Goal: Task Accomplishment & Management: Manage account settings

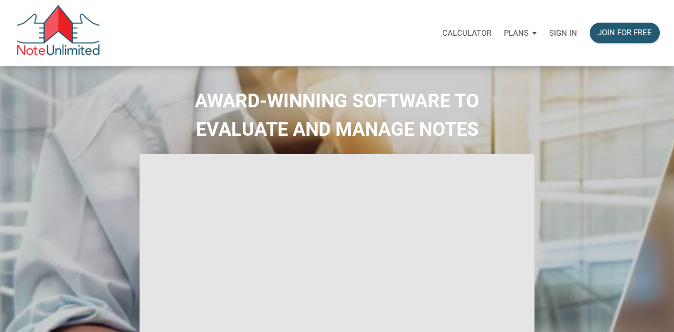
select select
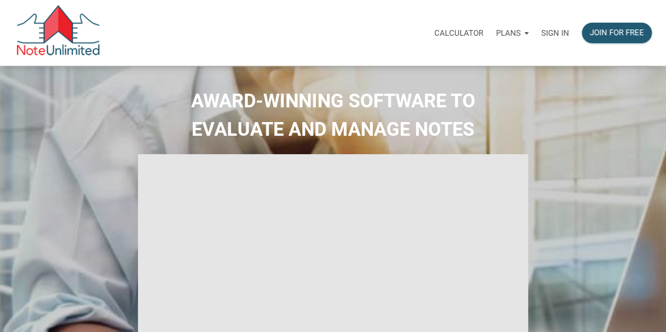
type input "Introduction to new features"
select select
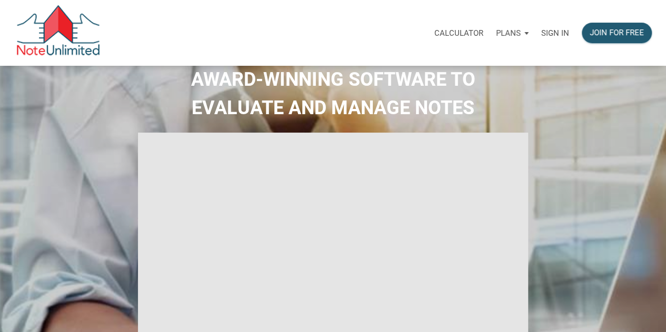
scroll to position [22, 0]
click at [555, 32] on p "Sign in" at bounding box center [555, 32] width 28 height 9
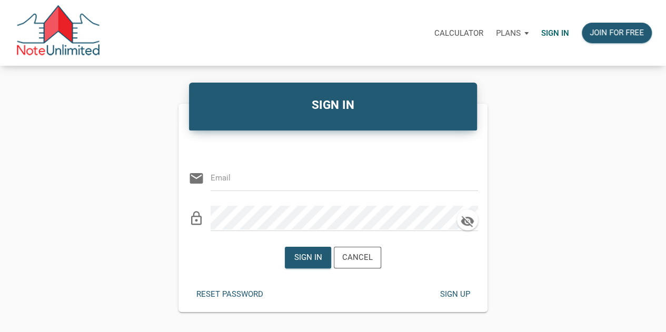
type input "[PERSON_NAME][EMAIL_ADDRESS][DOMAIN_NAME]"
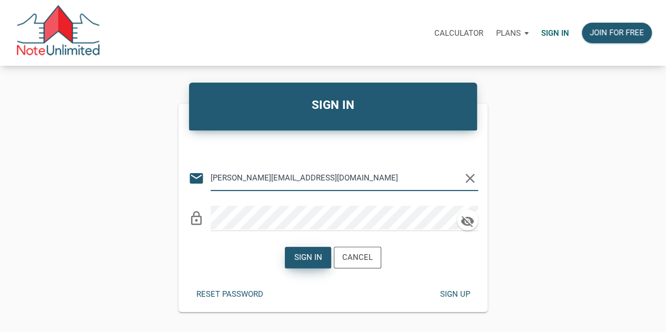
click at [311, 259] on div "Sign in" at bounding box center [308, 258] width 28 height 12
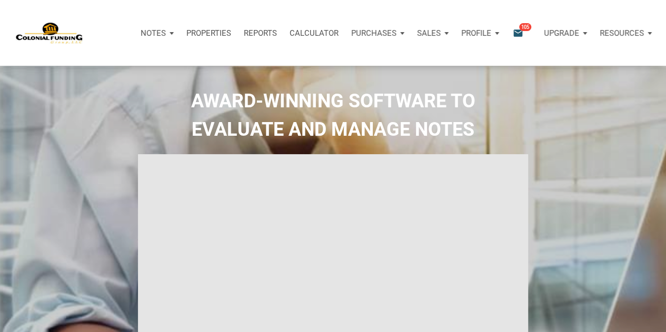
type input "Introduction to new features"
select select
click at [526, 31] on span "105" at bounding box center [525, 27] width 12 height 8
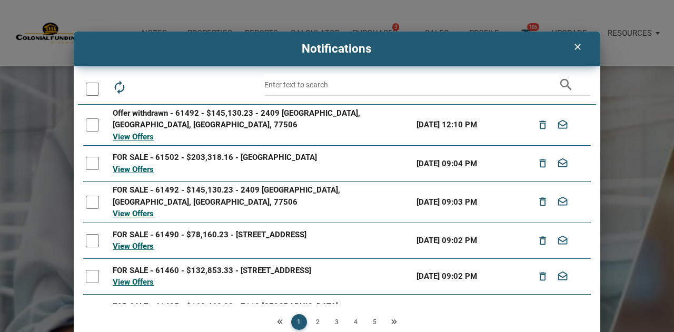
click at [575, 46] on icon "clear" at bounding box center [577, 47] width 13 height 11
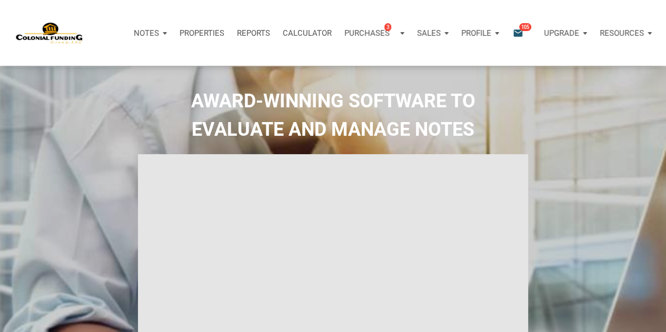
click at [374, 31] on p "Purchases" at bounding box center [366, 32] width 45 height 9
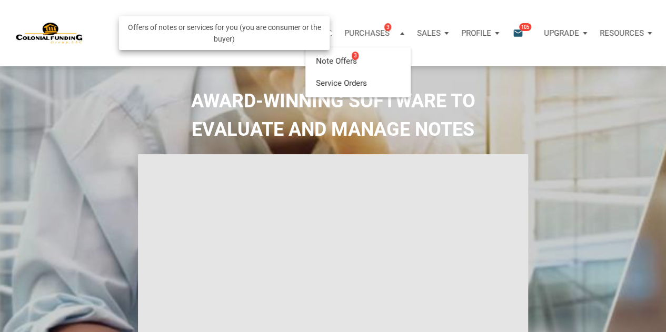
click at [349, 61] on link "Note Offers 3" at bounding box center [358, 62] width 100 height 22
